Goal: Task Accomplishment & Management: Manage account settings

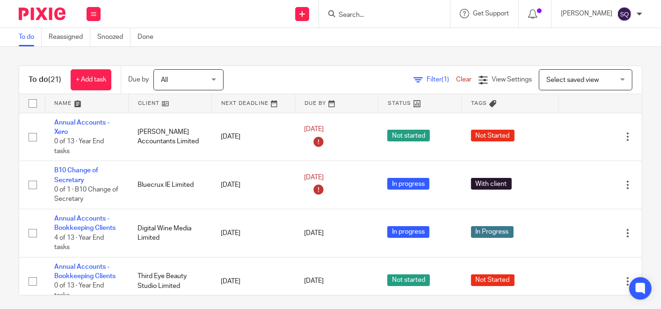
click at [364, 15] on input "Search" at bounding box center [380, 15] width 84 height 8
type input "J"
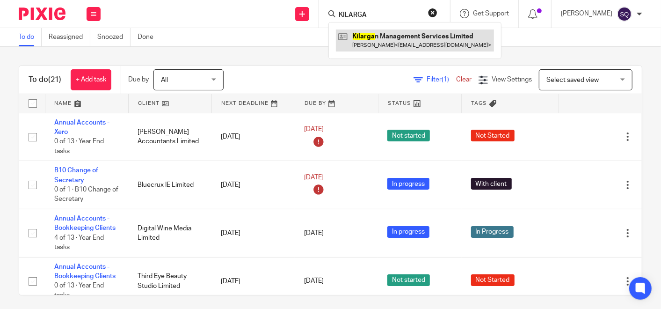
type input "KILARGA"
click at [387, 46] on link at bounding box center [415, 40] width 158 height 22
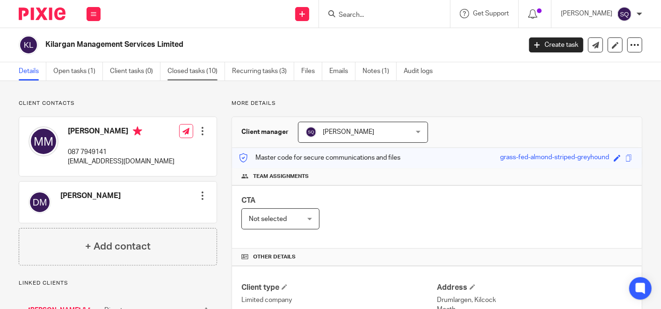
click at [194, 73] on link "Closed tasks (10)" at bounding box center [195, 71] width 57 height 18
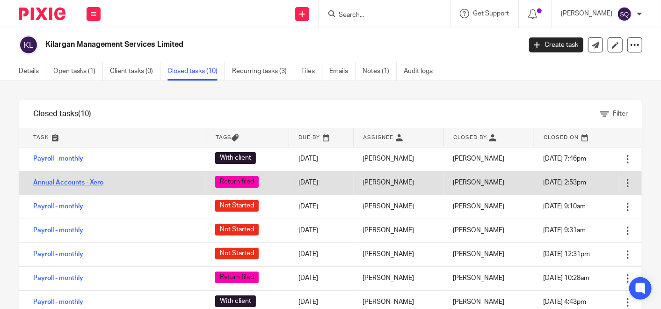
click at [86, 180] on link "Annual Accounts - Xero" at bounding box center [68, 182] width 70 height 7
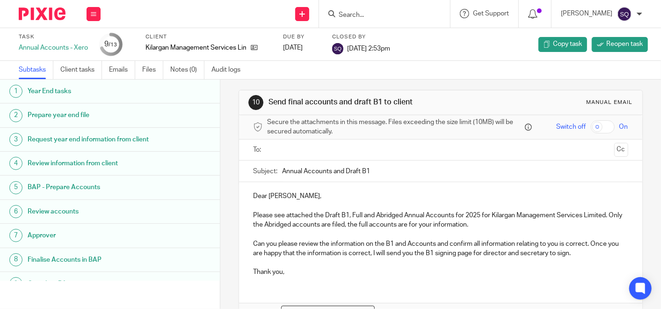
scroll to position [2, 0]
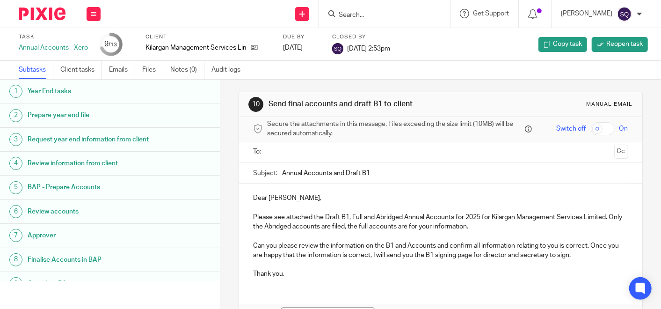
click at [40, 11] on img at bounding box center [42, 13] width 47 height 13
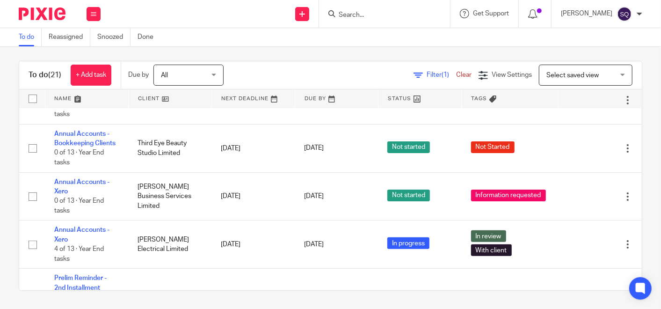
scroll to position [135, 0]
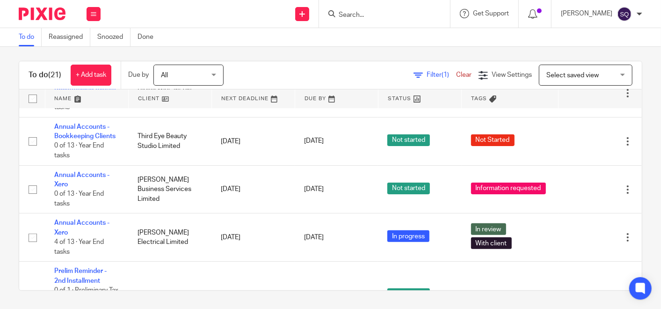
drag, startPoint x: 625, startPoint y: 135, endPoint x: 621, endPoint y: 87, distance: 47.4
click at [621, 87] on div "To do (21) + Add task Due by All All Today Tomorrow This week Next week This mo…" at bounding box center [330, 176] width 623 height 230
